Goal: Information Seeking & Learning: Learn about a topic

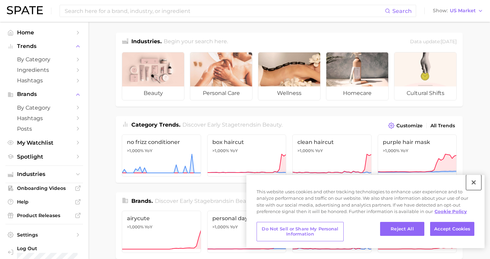
click at [472, 185] on button "Close" at bounding box center [473, 182] width 15 height 15
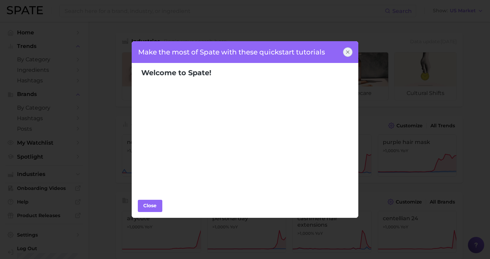
click at [346, 50] on icon at bounding box center [347, 51] width 5 height 5
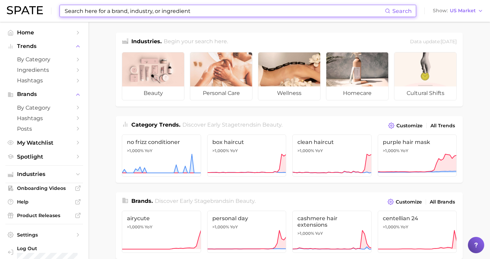
click at [357, 16] on input at bounding box center [224, 11] width 321 height 12
click at [292, 11] on input at bounding box center [224, 11] width 321 height 12
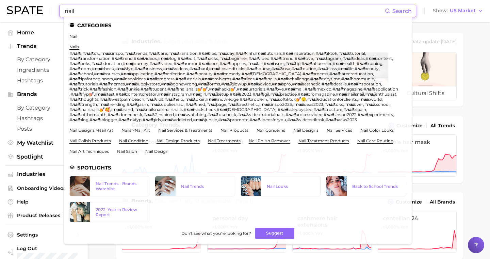
type input "nail"
click at [216, 53] on span "tips" at bounding box center [212, 53] width 7 height 5
click at [273, 133] on link "nail concerns" at bounding box center [271, 130] width 29 height 5
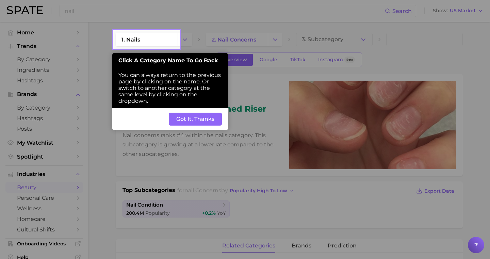
click at [195, 117] on button "Got It, Thanks" at bounding box center [195, 119] width 53 height 13
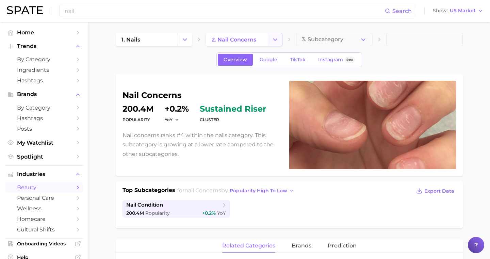
click at [276, 42] on icon "Change Category" at bounding box center [275, 39] width 7 height 7
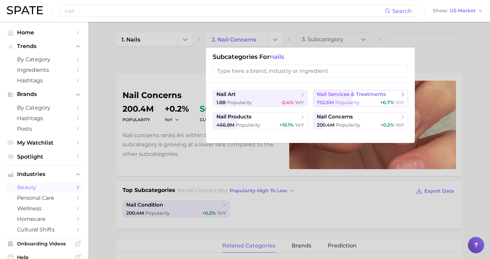
click at [339, 91] on span "nail services & treatments" at bounding box center [351, 94] width 69 height 6
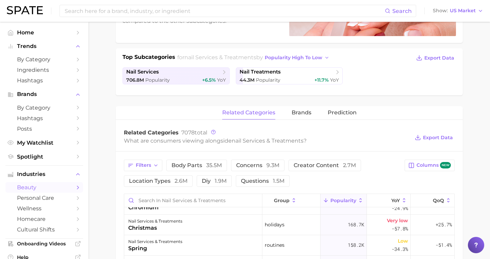
scroll to position [134, 0]
click at [329, 113] on span "Prediction" at bounding box center [342, 112] width 29 height 6
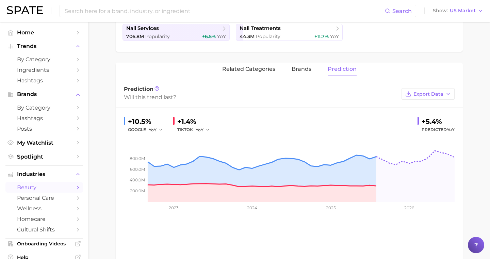
scroll to position [175, 0]
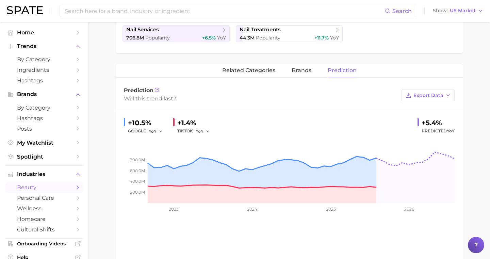
click at [287, 69] on div "related categories brands Prediction" at bounding box center [289, 71] width 347 height 14
click at [299, 71] on span "brands" at bounding box center [302, 70] width 20 height 6
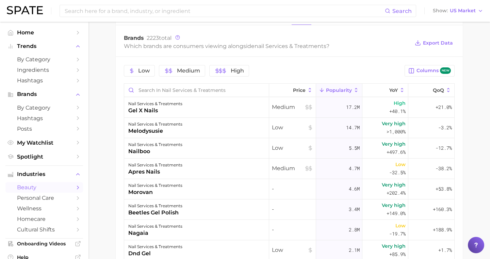
scroll to position [0, 0]
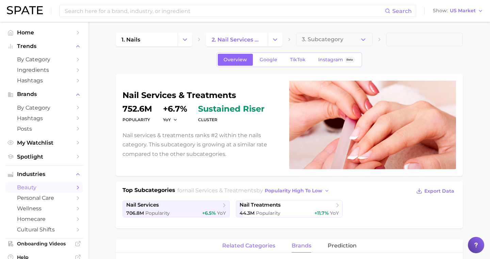
click at [244, 247] on span "related categories" at bounding box center [248, 246] width 53 height 6
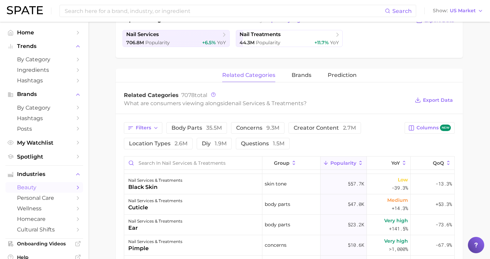
scroll to position [325, 0]
